Goal: Transaction & Acquisition: Purchase product/service

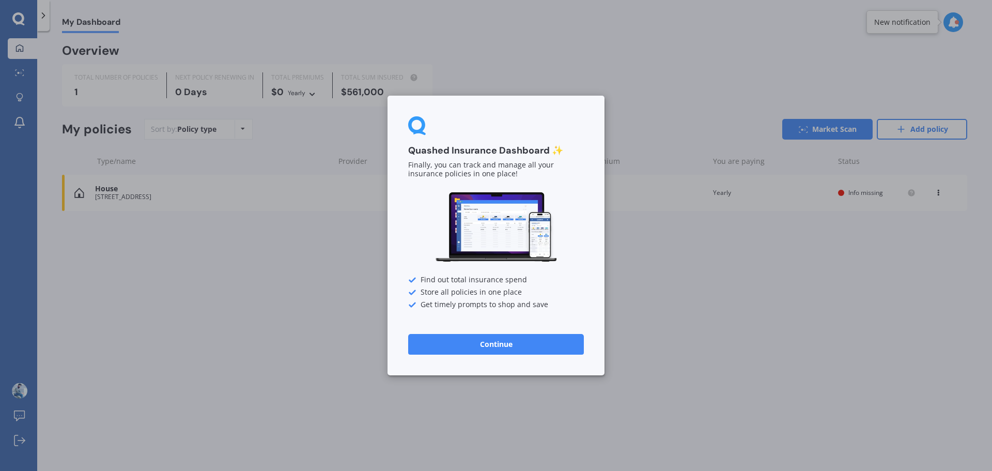
click at [480, 349] on button "Continue" at bounding box center [496, 344] width 176 height 21
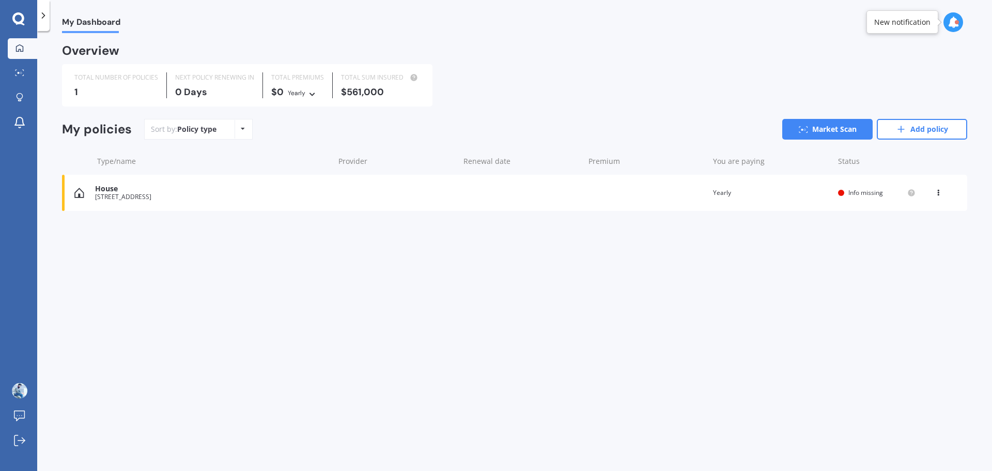
click at [241, 126] on icon at bounding box center [243, 129] width 4 height 6
click at [212, 129] on div "Policy type" at bounding box center [196, 129] width 39 height 10
click at [16, 44] on icon at bounding box center [19, 48] width 8 height 8
click at [19, 20] on icon at bounding box center [18, 18] width 12 height 13
click at [44, 15] on polyline at bounding box center [43, 15] width 3 height 5
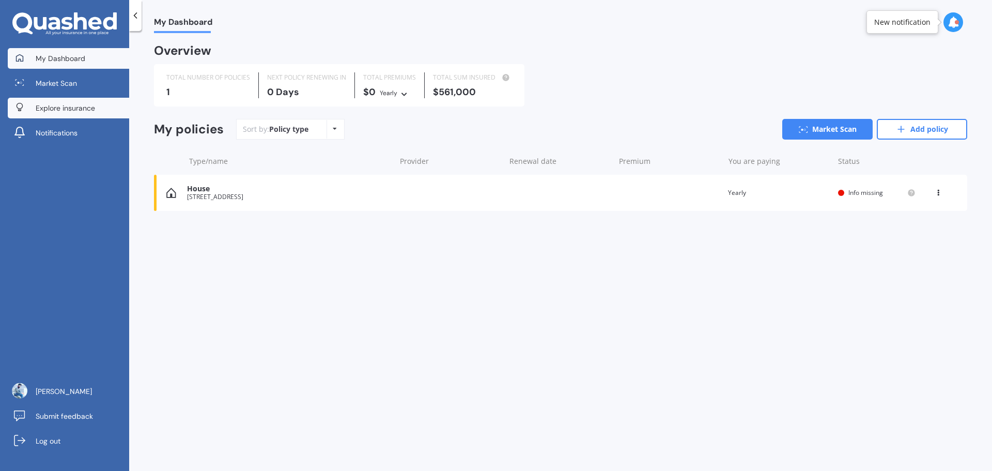
click at [77, 108] on span "Explore insurance" at bounding box center [65, 108] width 59 height 10
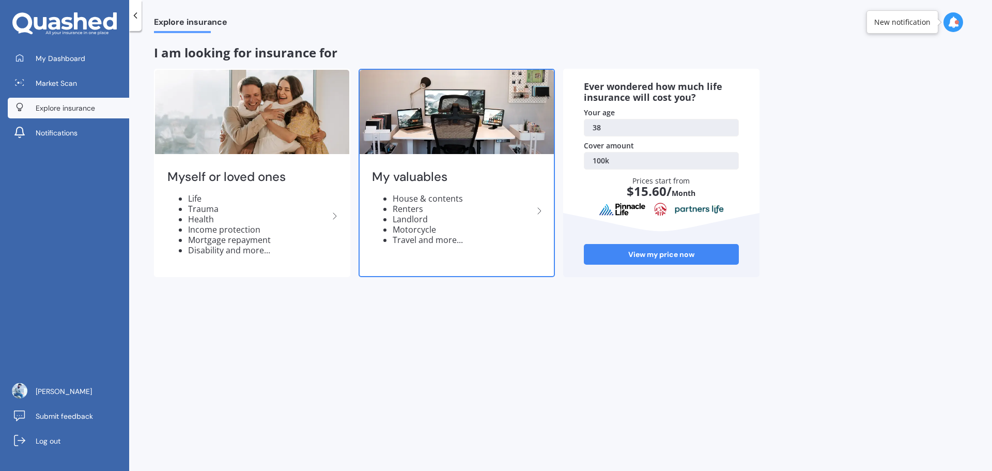
click at [540, 213] on icon at bounding box center [539, 211] width 12 height 12
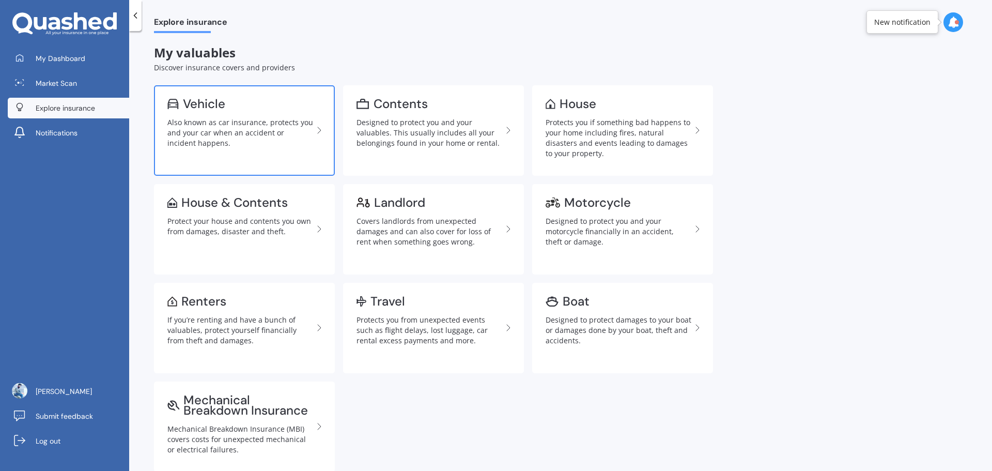
click at [248, 130] on div "Also known as car insurance, protects you and your car when an accident or inci…" at bounding box center [240, 132] width 146 height 31
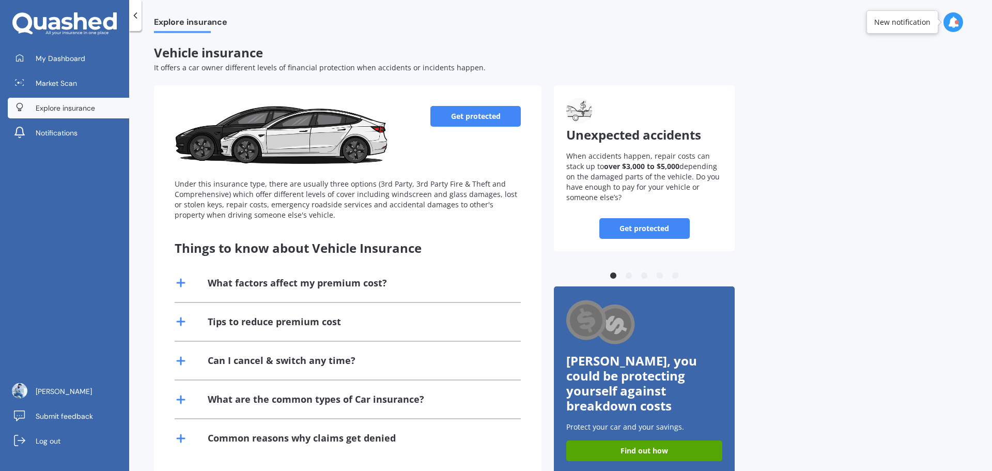
click at [472, 115] on link "Get protected" at bounding box center [475, 116] width 90 height 21
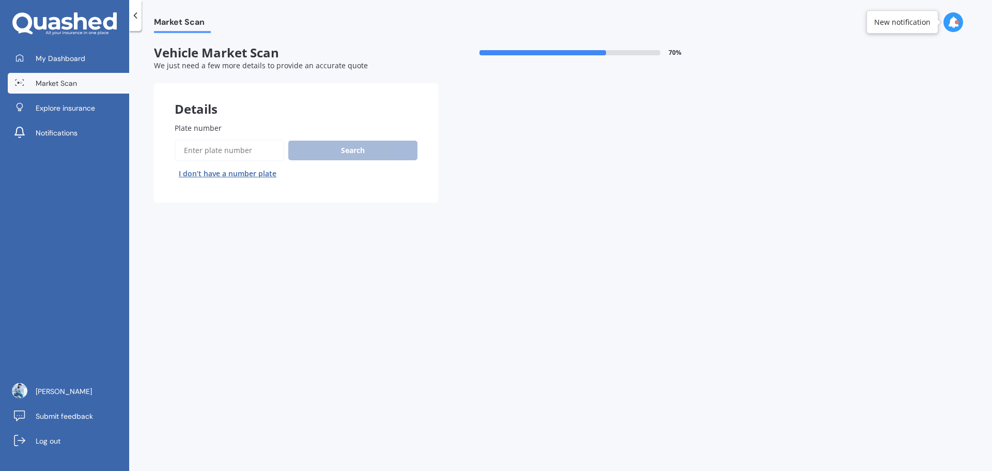
click at [254, 152] on input "Plate number" at bounding box center [230, 150] width 110 height 22
type input "mehrin"
click at [346, 144] on button "Search" at bounding box center [352, 150] width 129 height 20
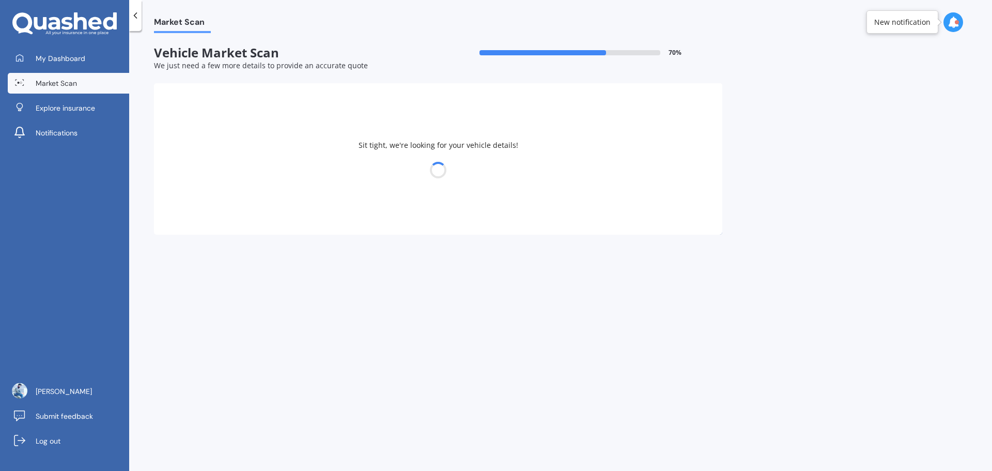
select select "NISSAN"
select select "LEAF"
select select "11"
select select "1986"
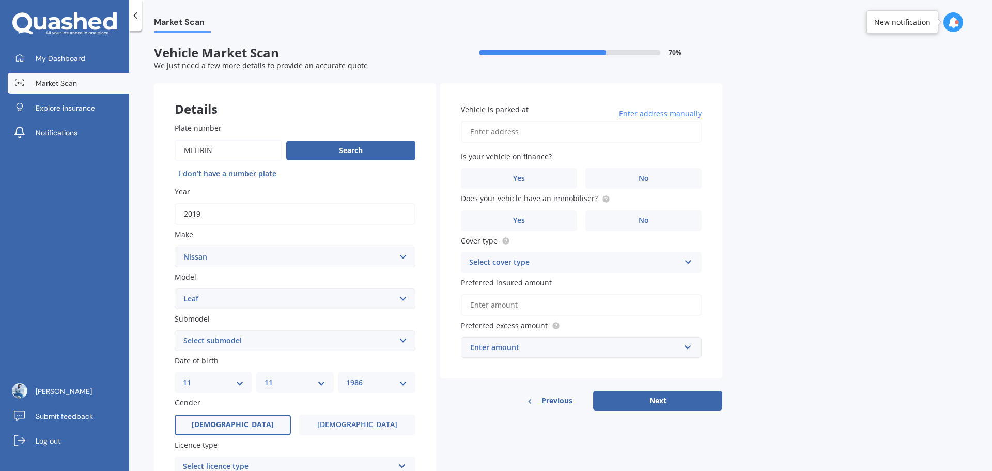
click at [824, 229] on div "Market Scan Vehicle Market Scan 70 % We just need a few more details to provide…" at bounding box center [560, 253] width 863 height 440
click at [370, 336] on select "Select submodel EV Hybrid" at bounding box center [295, 340] width 241 height 21
select select "EV"
click at [175, 330] on select "Select submodel EV Hybrid" at bounding box center [295, 340] width 241 height 21
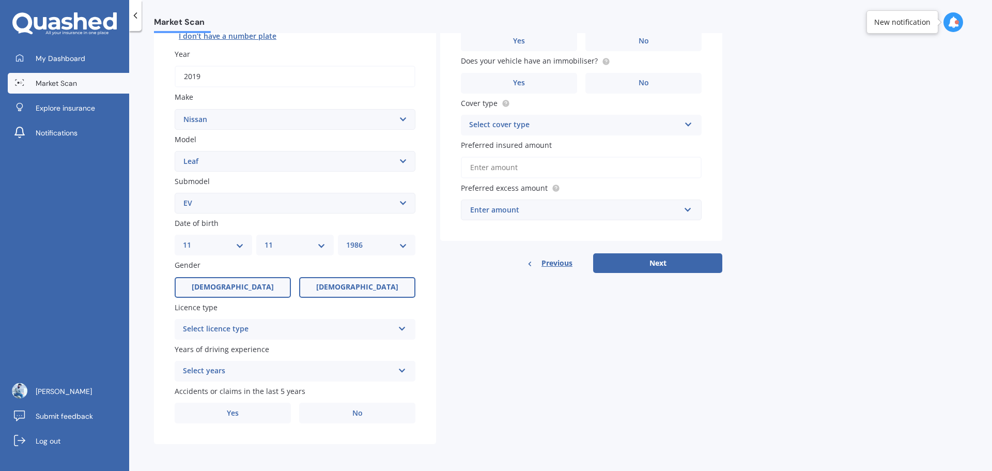
click at [341, 290] on label "[DEMOGRAPHIC_DATA]" at bounding box center [357, 287] width 116 height 21
click at [0, 0] on input "[DEMOGRAPHIC_DATA]" at bounding box center [0, 0] width 0 height 0
click at [374, 248] on select "YYYY 2025 2024 2023 2022 2021 2020 2019 2018 2017 2016 2015 2014 2013 2012 2011…" at bounding box center [376, 244] width 61 height 11
select select "1989"
click at [346, 239] on select "YYYY 2025 2024 2023 2022 2021 2020 2019 2018 2017 2016 2015 2014 2013 2012 2011…" at bounding box center [376, 244] width 61 height 11
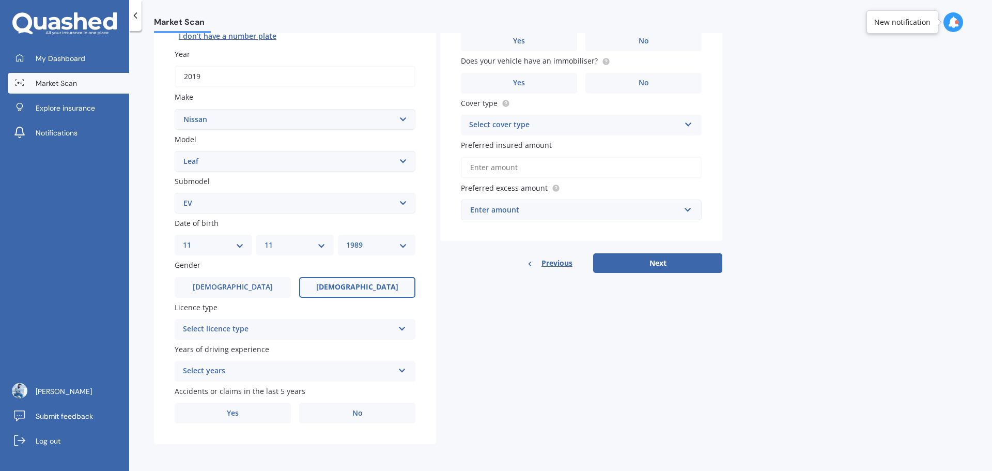
click at [322, 244] on select "MM 01 02 03 04 05 06 07 08 09 10 11 12" at bounding box center [294, 244] width 61 height 11
click at [264, 239] on select "MM 01 02 03 04 05 06 07 08 09 10 11 12" at bounding box center [294, 244] width 61 height 11
click at [235, 239] on select "DD 01 02 03 04 05 06 07 08 09 10 11 12 13 14 15 16 17 18 19 20 21 22 23 24 25 2…" at bounding box center [213, 244] width 61 height 11
select select "12"
click at [183, 239] on select "DD 01 02 03 04 05 06 07 08 09 10 11 12 13 14 15 16 17 18 19 20 21 22 23 24 25 2…" at bounding box center [213, 244] width 61 height 11
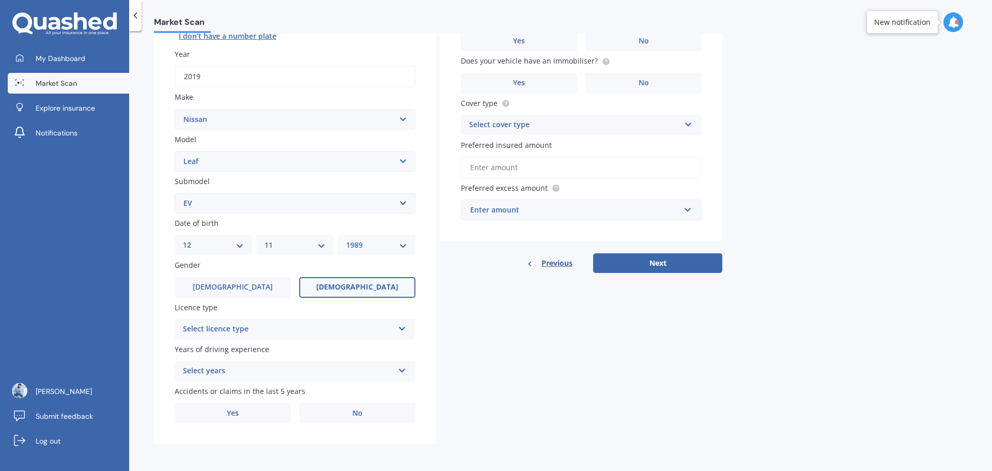
click at [136, 208] on div "Market Scan Vehicle Market Scan 70 % We just need a few more details to provide…" at bounding box center [560, 253] width 863 height 440
click at [265, 326] on div "Select licence type" at bounding box center [288, 329] width 211 height 12
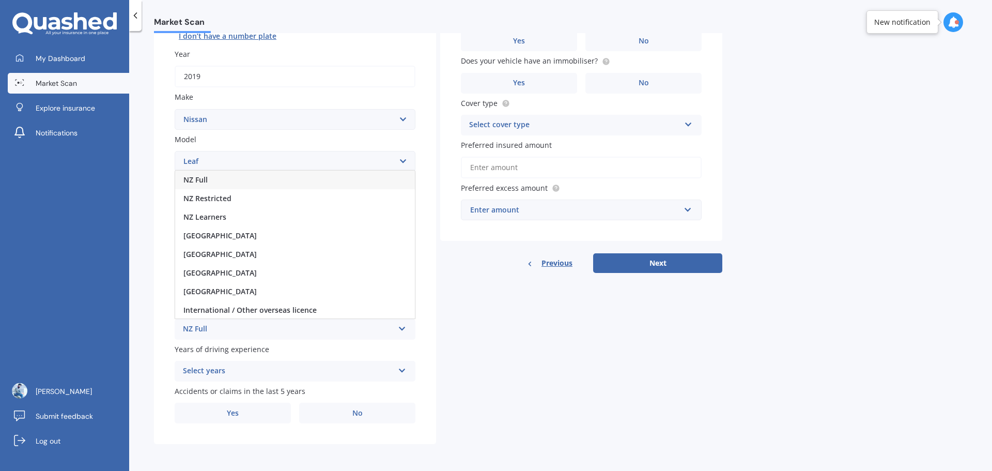
click at [222, 179] on div "NZ Full" at bounding box center [295, 179] width 240 height 19
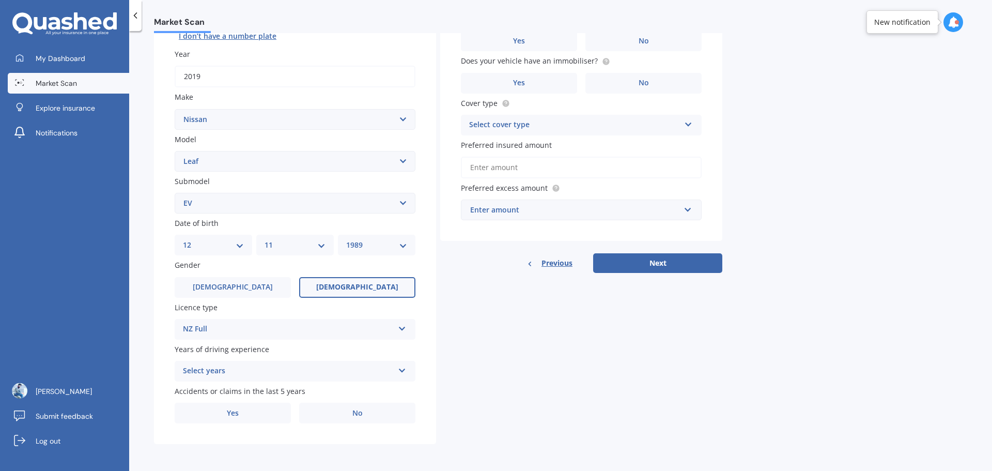
click at [313, 369] on div "Select years" at bounding box center [288, 371] width 211 height 12
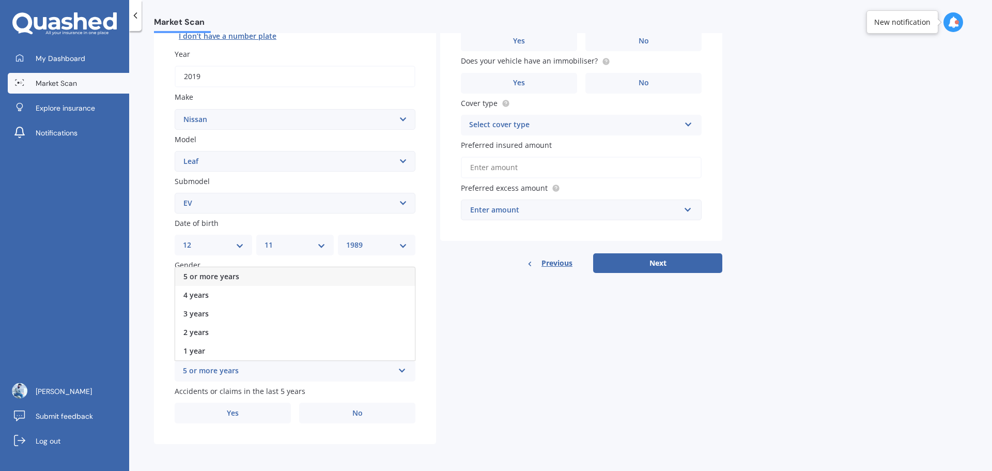
click at [289, 274] on div "5 or more years" at bounding box center [295, 276] width 240 height 19
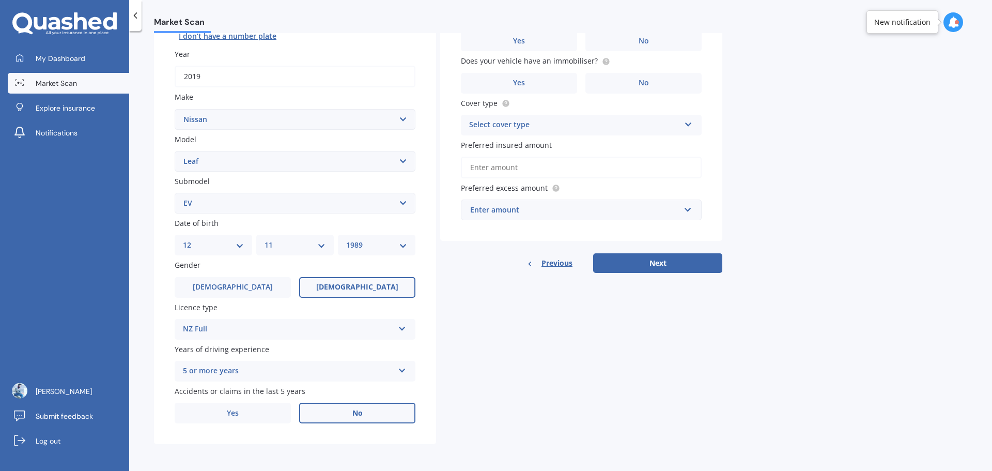
click at [354, 412] on span "No" at bounding box center [357, 413] width 10 height 9
click at [0, 0] on input "No" at bounding box center [0, 0] width 0 height 0
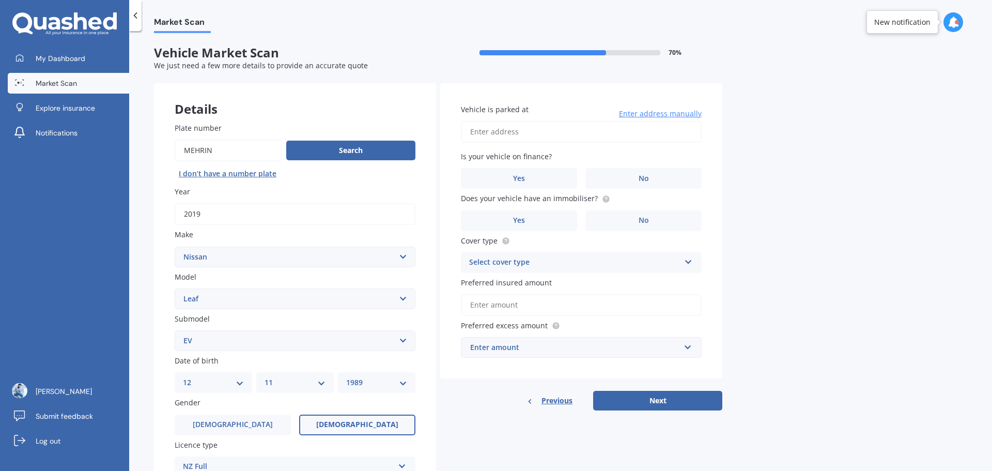
click at [530, 136] on input "Vehicle is parked at" at bounding box center [581, 132] width 241 height 22
type input "[STREET_ADDRESS]"
click at [632, 180] on label "No" at bounding box center [643, 178] width 116 height 21
click at [0, 0] on input "No" at bounding box center [0, 0] width 0 height 0
drag, startPoint x: 459, startPoint y: 197, endPoint x: 592, endPoint y: 200, distance: 133.3
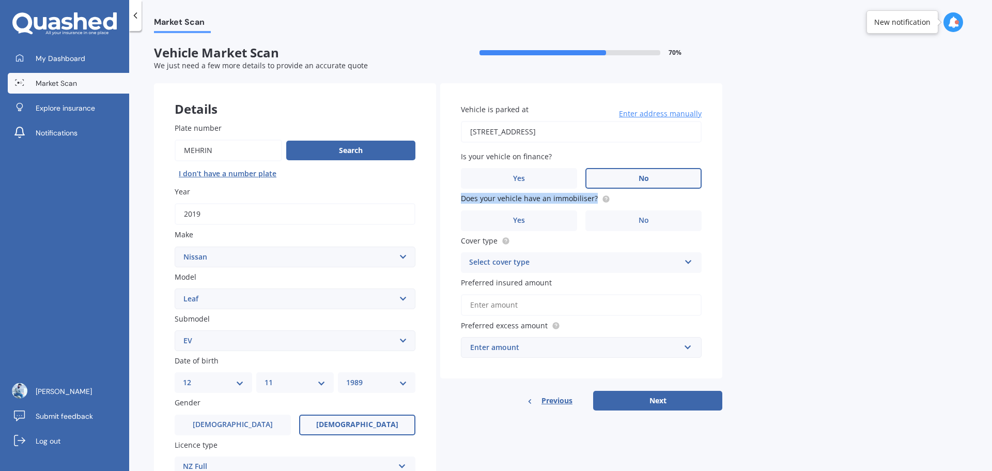
type textarea "Does your vehicle have an immobiliser?"
click at [592, 200] on div "Vehicle is parked at [STREET_ADDRESS] 2025 Enter address manually Is your vehic…" at bounding box center [581, 230] width 282 height 295
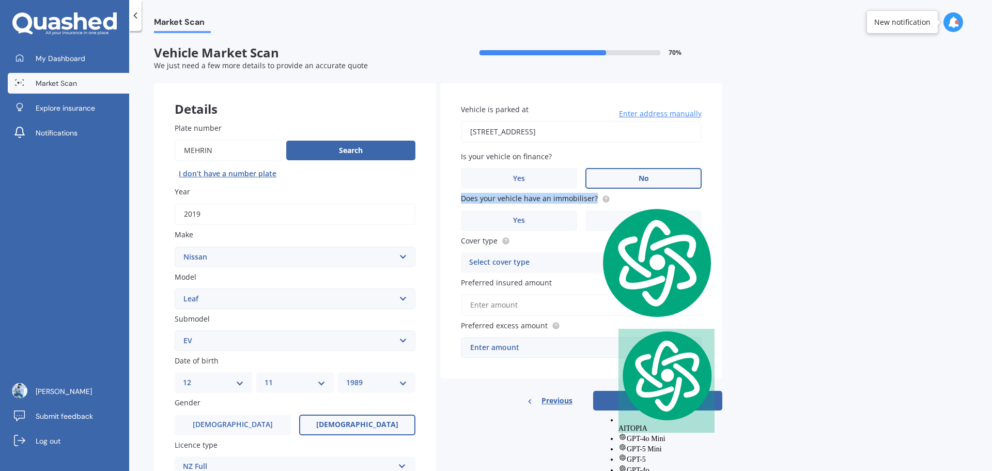
copy span "Does your vehicle have an immobiliser?"
click at [513, 223] on span "Yes" at bounding box center [519, 220] width 12 height 9
click at [0, 0] on input "Yes" at bounding box center [0, 0] width 0 height 0
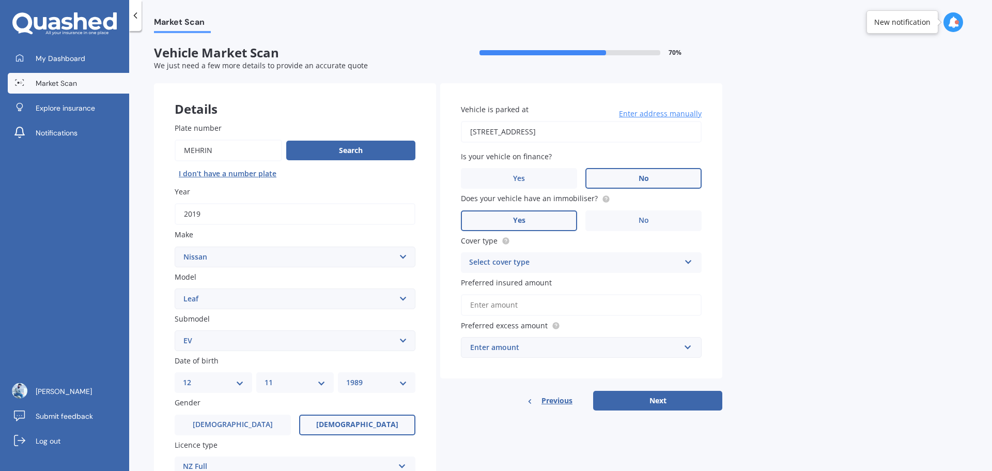
click at [534, 260] on div "Select cover type" at bounding box center [574, 262] width 211 height 12
click at [520, 284] on span "Comprehensive" at bounding box center [497, 282] width 55 height 10
click at [521, 308] on input "Preferred insured amount" at bounding box center [581, 305] width 241 height 22
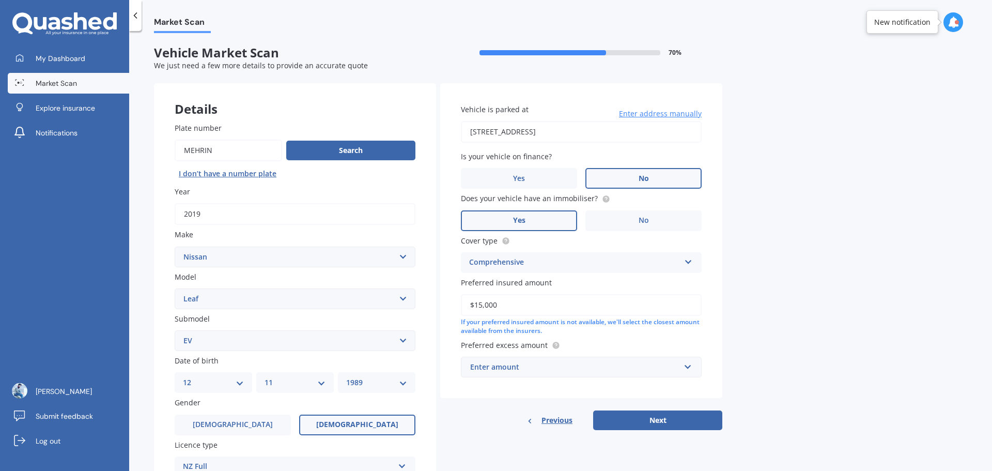
type input "$15,000"
click at [539, 370] on div "Enter amount" at bounding box center [575, 366] width 210 height 11
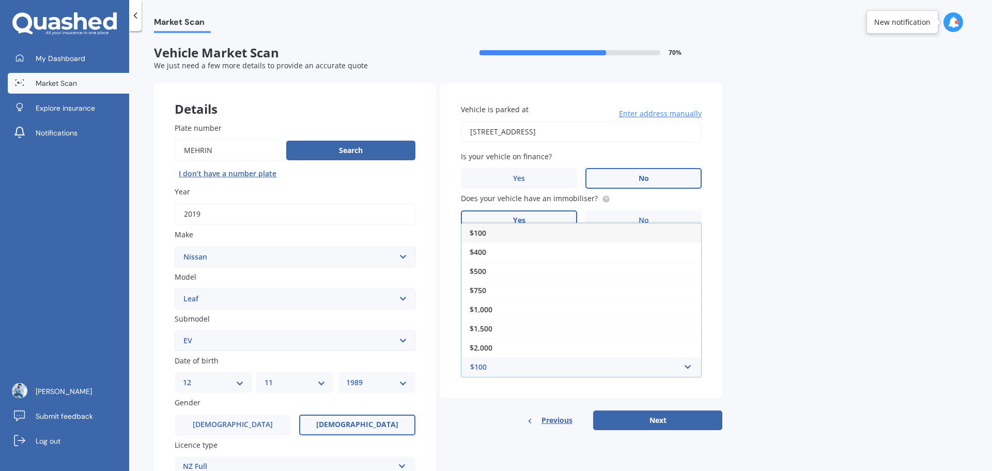
click at [503, 229] on div "$100" at bounding box center [581, 232] width 240 height 19
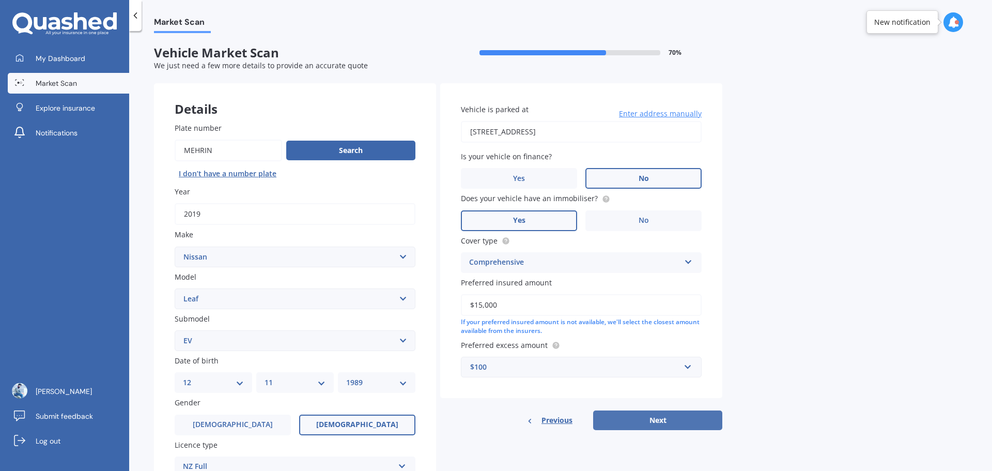
click at [632, 419] on button "Next" at bounding box center [657, 420] width 129 height 20
select select "12"
select select "11"
select select "1989"
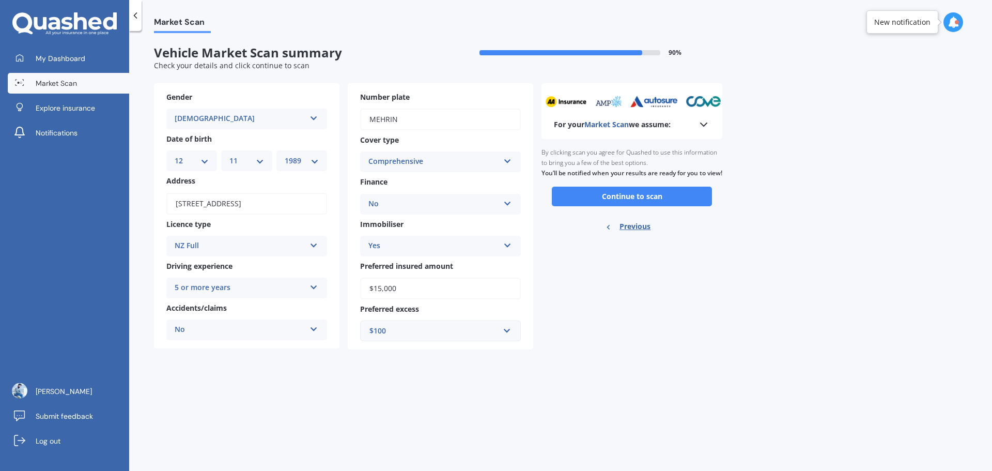
click at [702, 129] on icon at bounding box center [703, 124] width 12 height 12
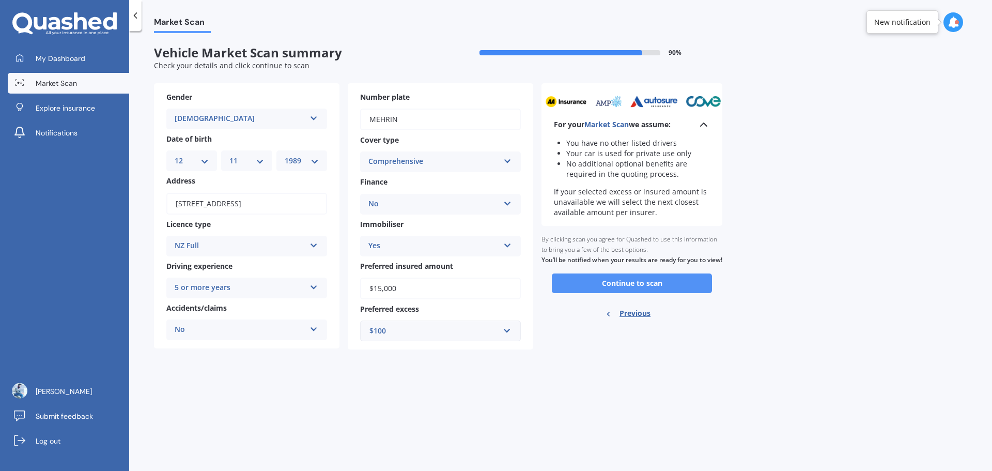
click at [673, 293] on button "Continue to scan" at bounding box center [632, 283] width 160 height 20
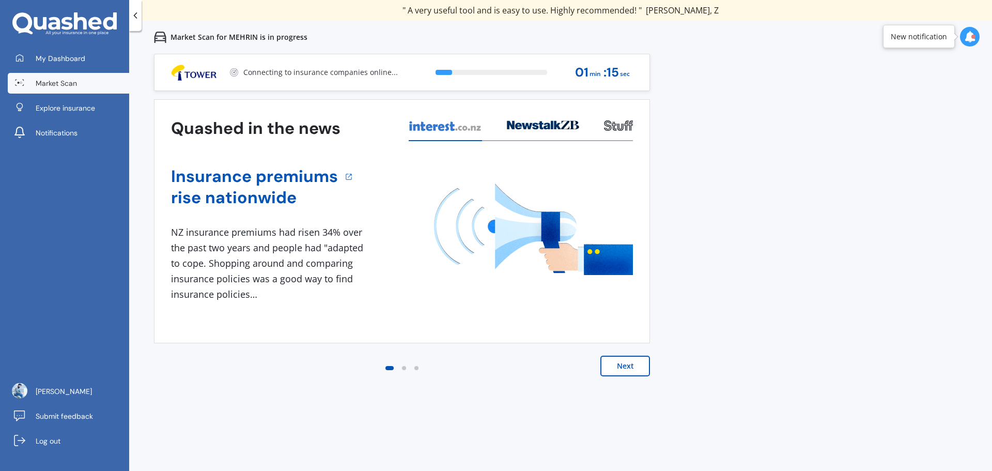
click at [644, 372] on button "Next" at bounding box center [625, 365] width 50 height 21
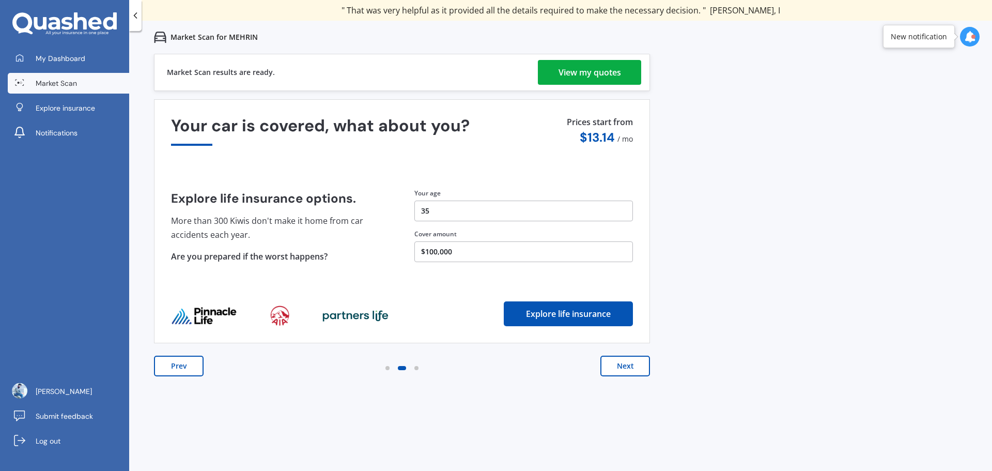
click at [626, 77] on link "View my quotes" at bounding box center [589, 72] width 103 height 25
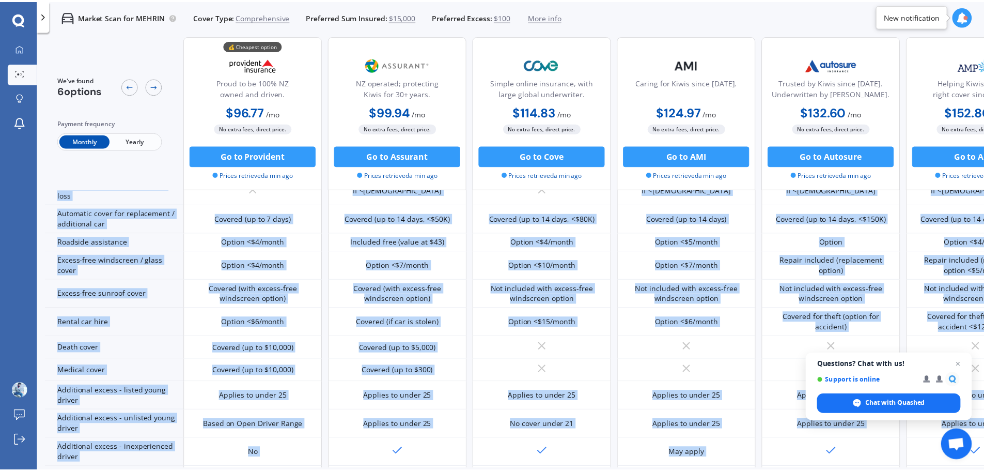
scroll to position [419, 0]
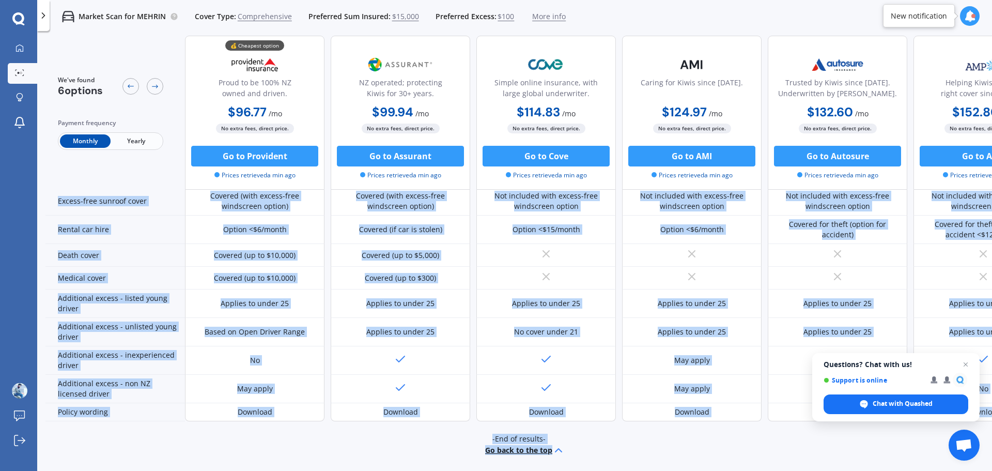
drag, startPoint x: 891, startPoint y: 460, endPoint x: 943, endPoint y: 471, distance: 53.2
click at [943, 470] on html "We are experiencing high volume of Market Scans . Just a heads up we will have …" at bounding box center [496, 235] width 992 height 471
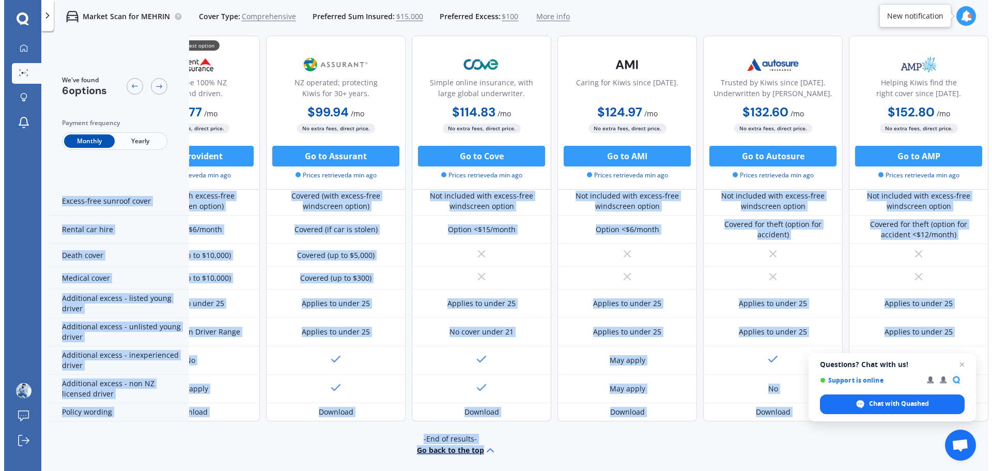
scroll to position [419, 74]
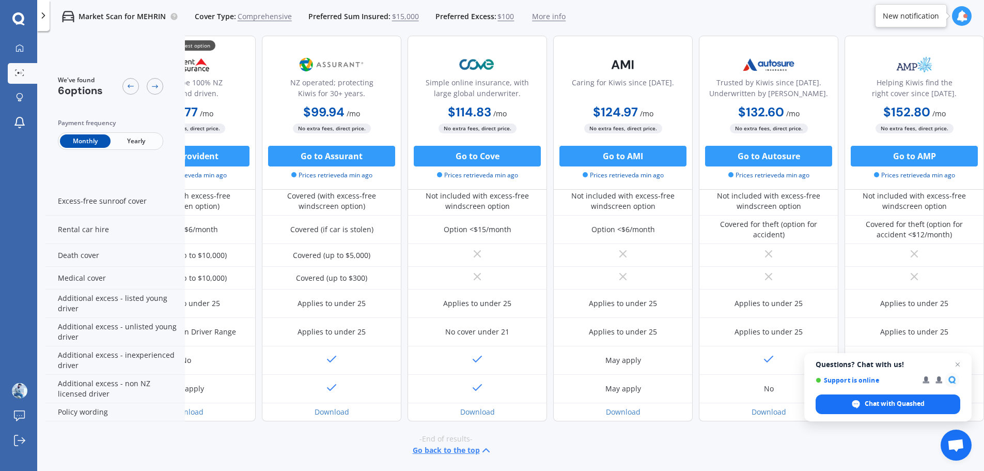
click at [68, 461] on div "-End of results- Go back to the top" at bounding box center [446, 445] width 939 height 48
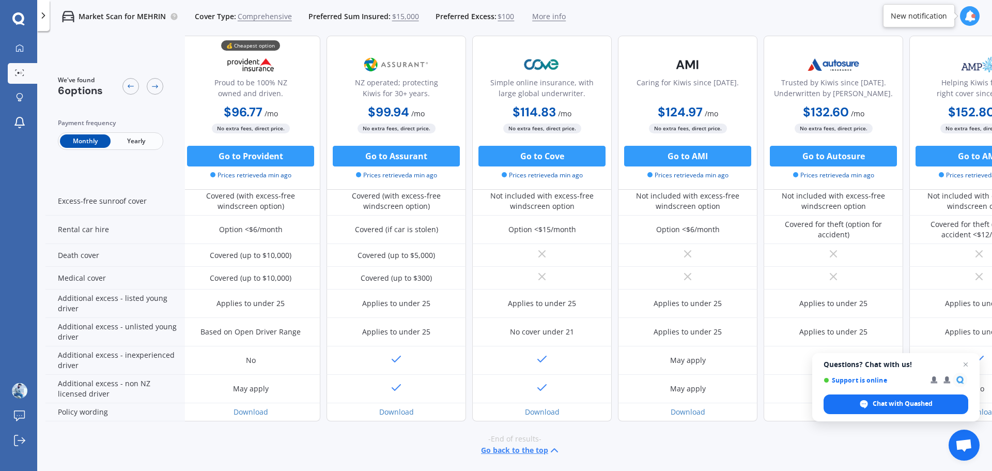
scroll to position [419, 0]
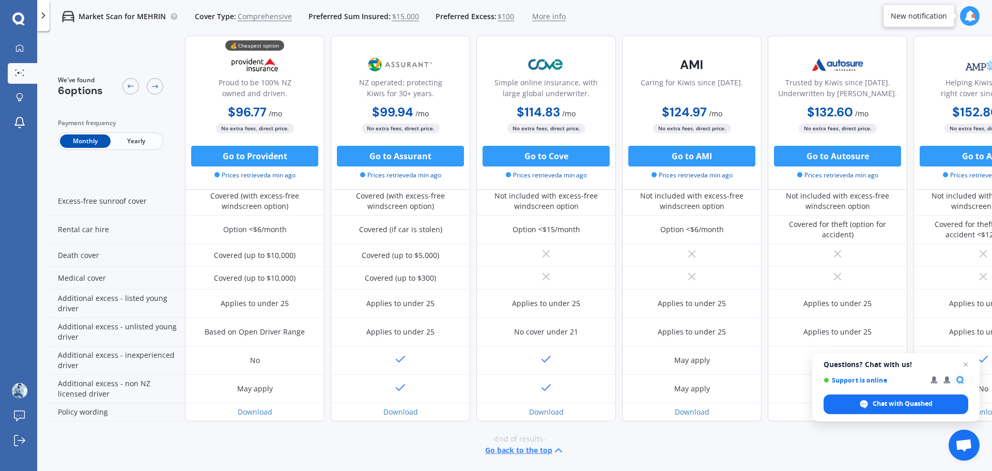
click at [76, 450] on div "-End of results- Go back to the top" at bounding box center [518, 445] width 946 height 48
